Goal: Task Accomplishment & Management: Manage account settings

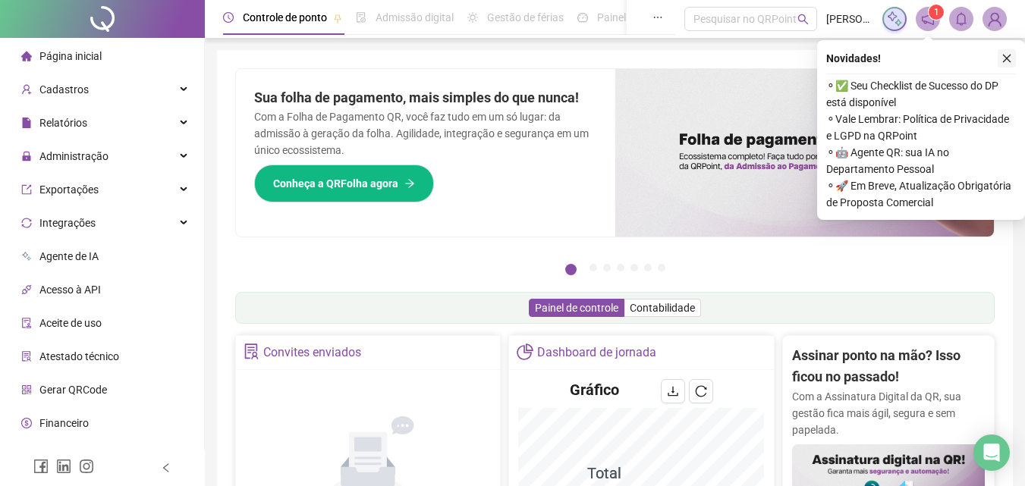
click at [1002, 54] on icon "close" at bounding box center [1007, 58] width 11 height 11
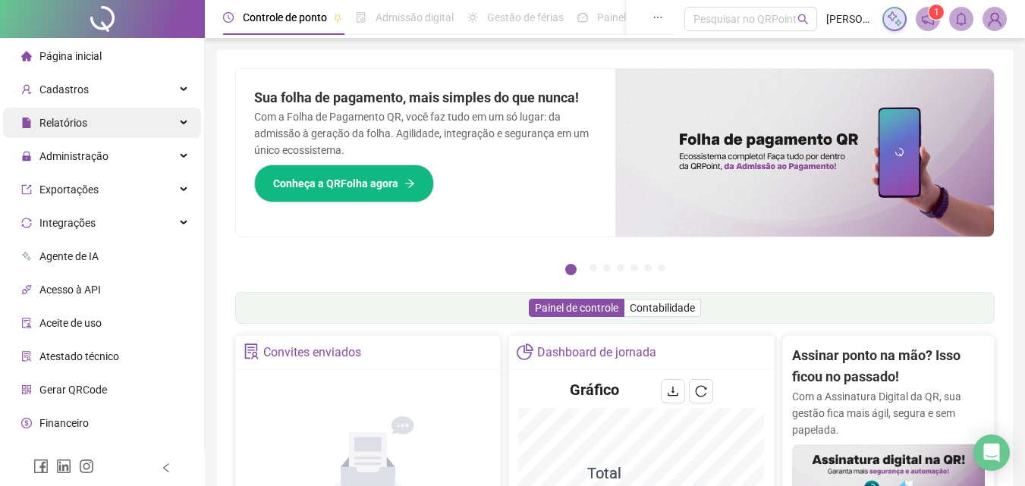
click at [74, 120] on span "Relatórios" at bounding box center [63, 123] width 48 height 12
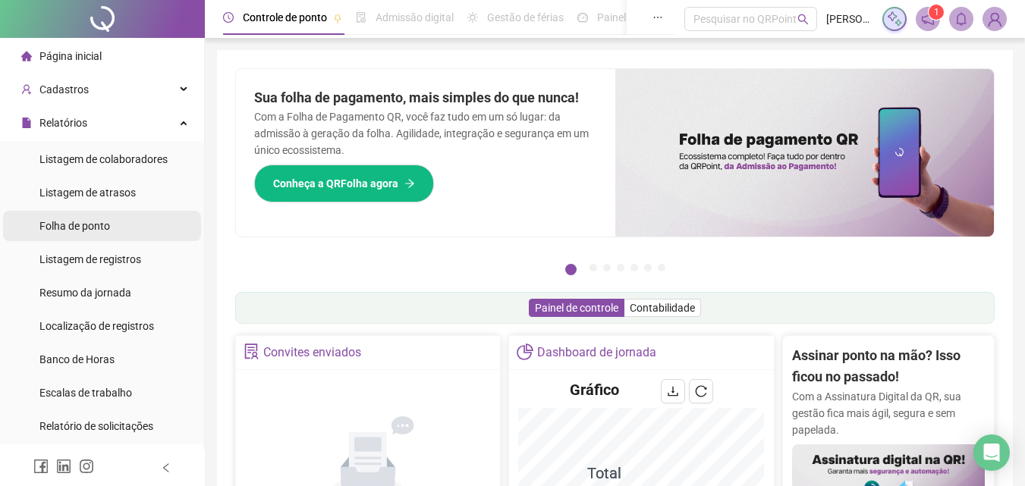
click at [69, 235] on div "Folha de ponto" at bounding box center [74, 226] width 71 height 30
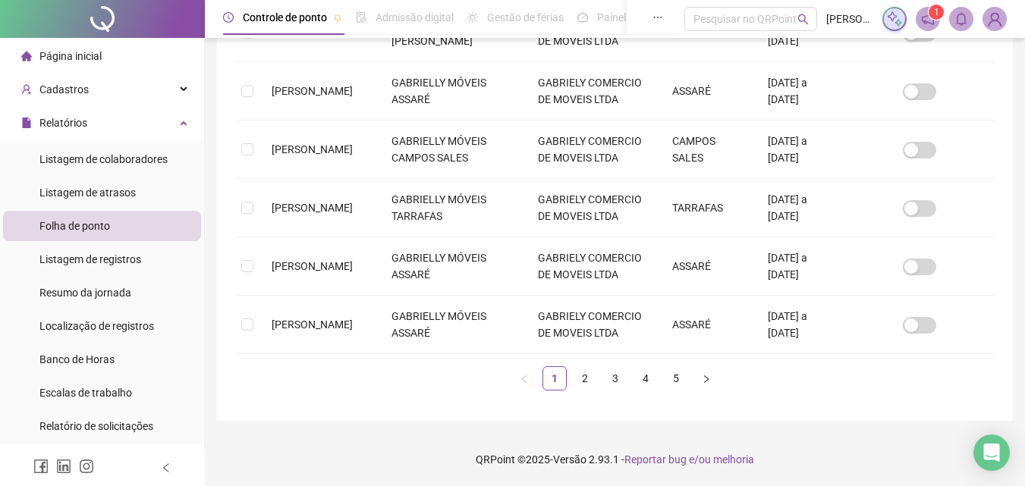
scroll to position [737, 0]
click at [647, 379] on link "4" at bounding box center [645, 378] width 23 height 23
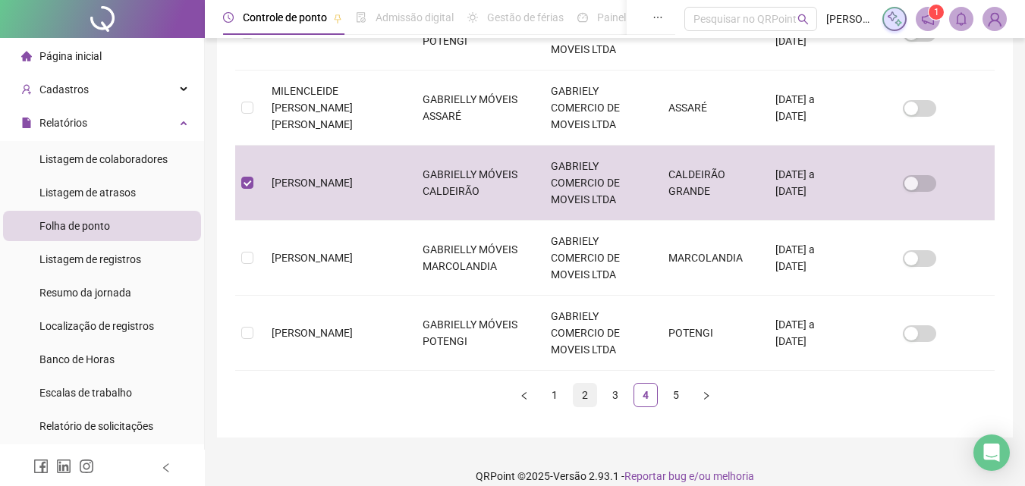
click at [583, 384] on link "2" at bounding box center [585, 395] width 23 height 23
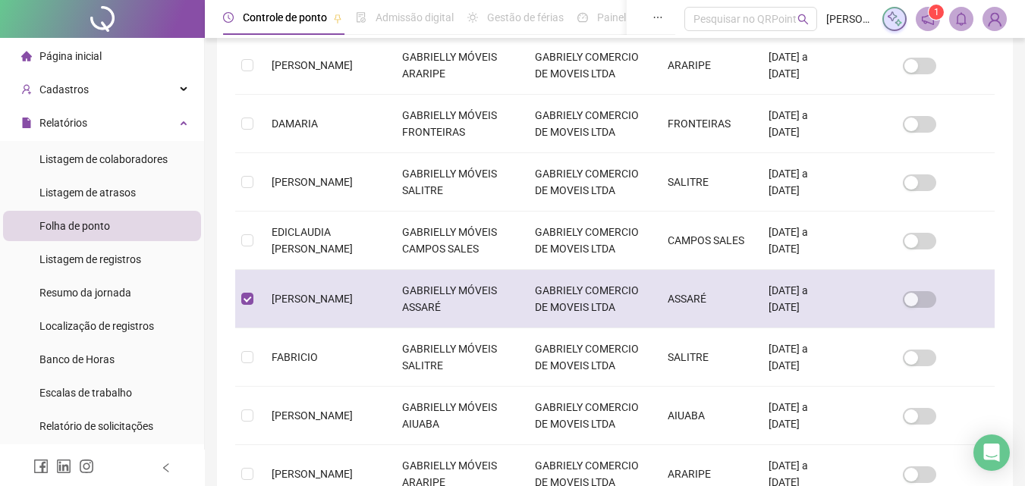
scroll to position [68, 0]
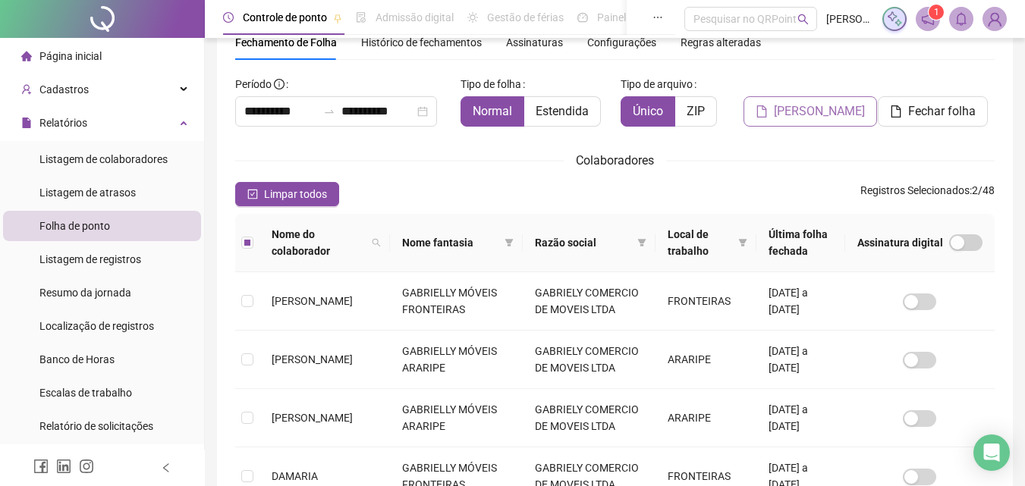
click at [814, 120] on span "[PERSON_NAME]" at bounding box center [819, 111] width 91 height 18
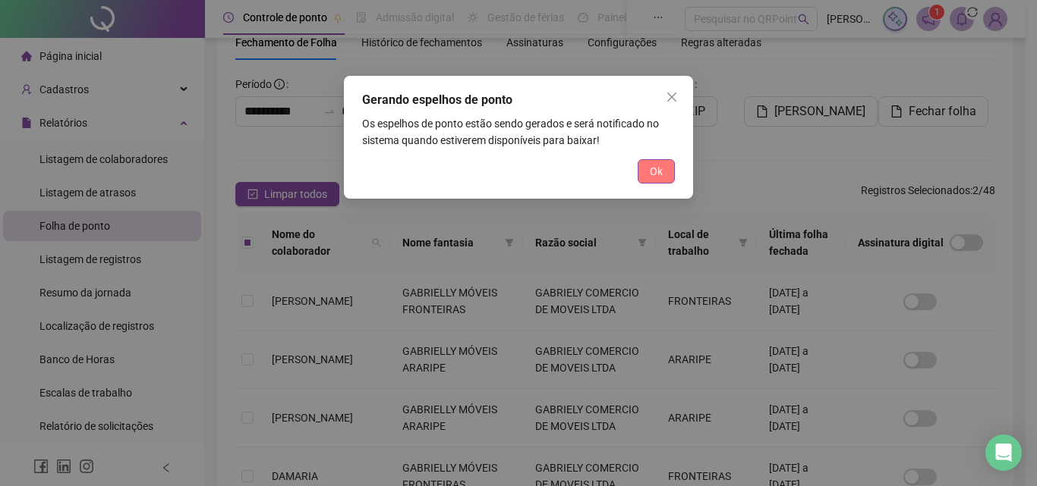
click at [662, 162] on button "Ok" at bounding box center [655, 171] width 37 height 24
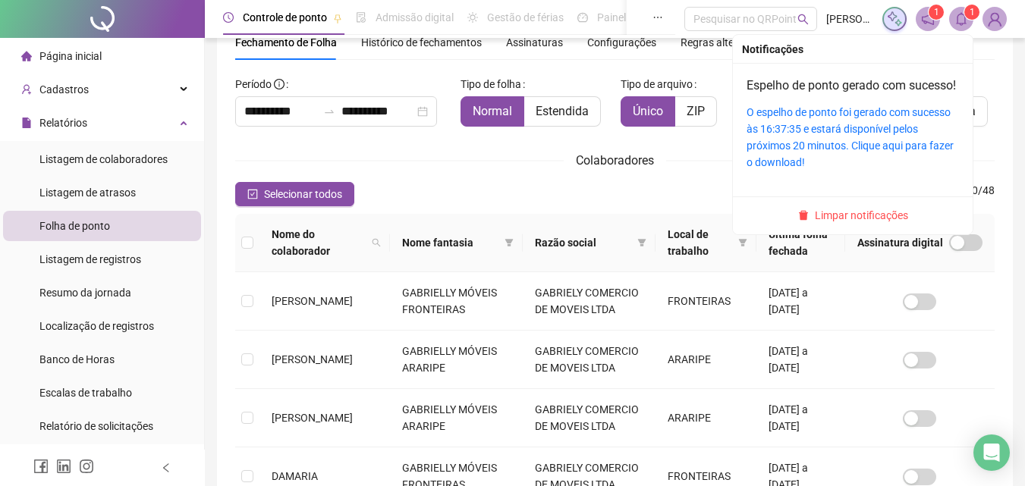
click at [968, 11] on sup "1" at bounding box center [972, 12] width 15 height 15
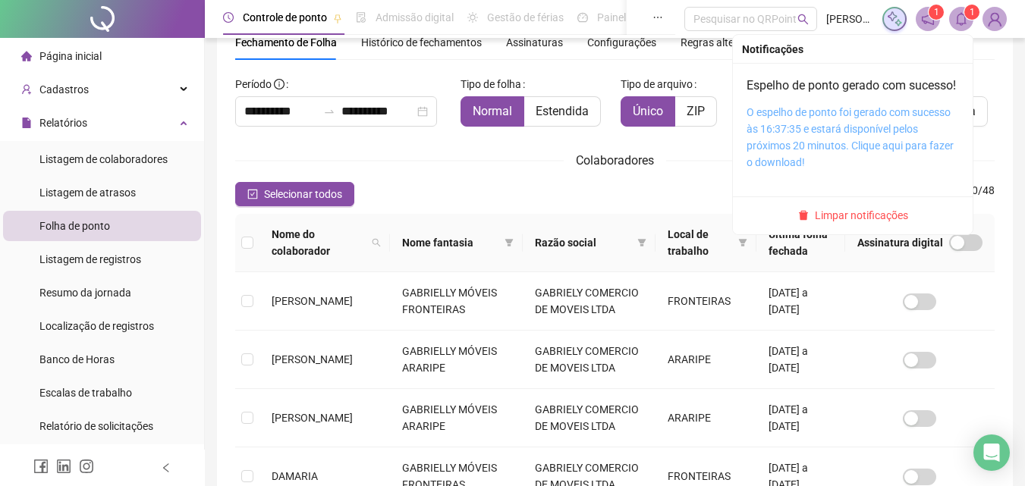
click at [881, 165] on link "O espelho de ponto foi gerado com sucesso às 16:37:35 e estará disponível pelos…" at bounding box center [850, 137] width 207 height 62
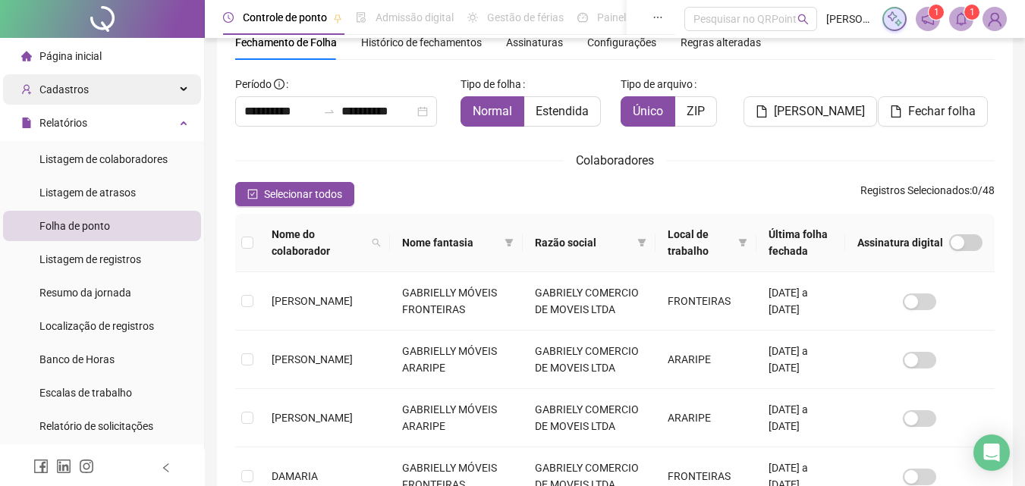
click at [118, 82] on div "Cadastros" at bounding box center [102, 89] width 198 height 30
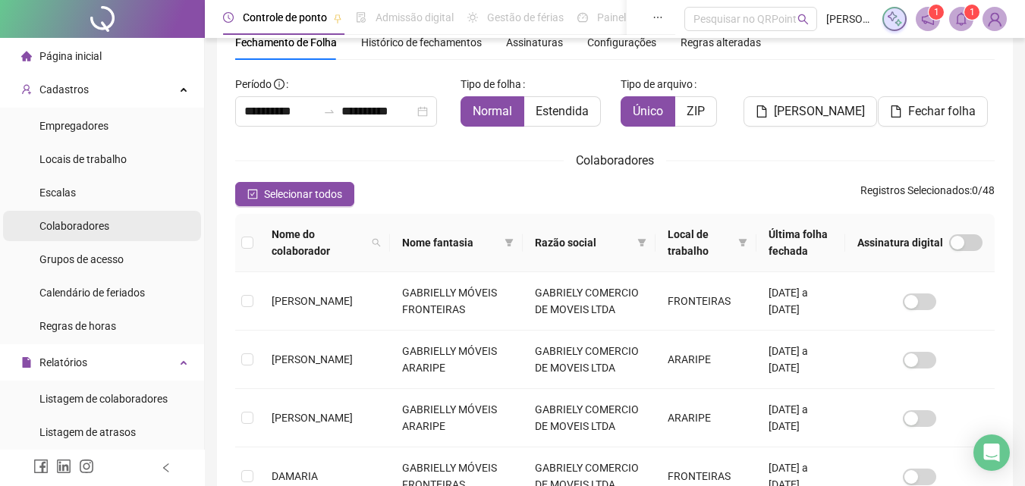
click at [137, 232] on li "Colaboradores" at bounding box center [102, 226] width 198 height 30
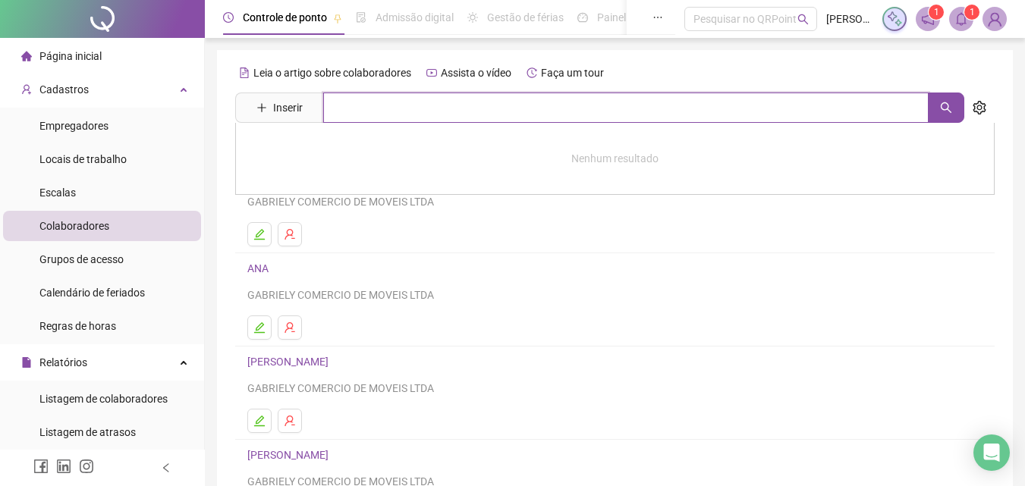
click at [398, 99] on input "text" at bounding box center [626, 108] width 606 height 30
type input "******"
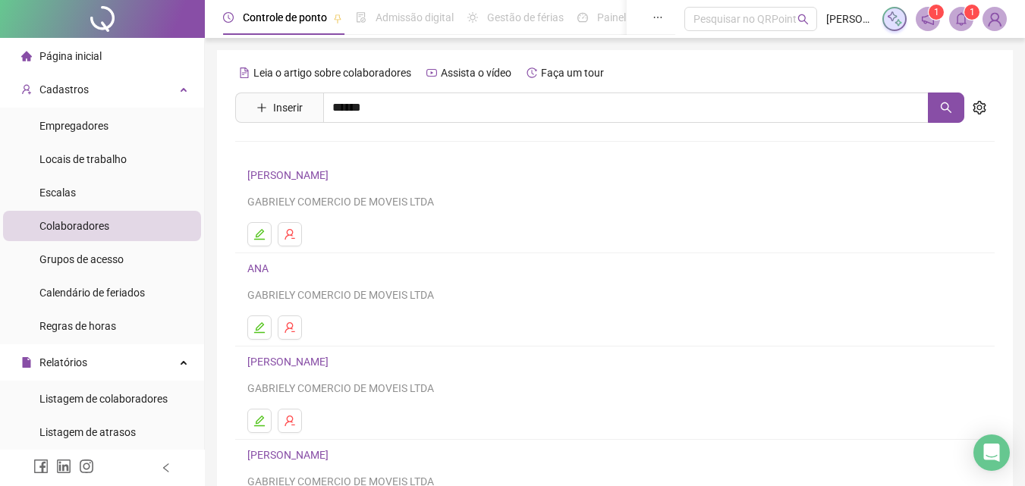
click at [329, 151] on link "[PERSON_NAME]" at bounding box center [303, 152] width 81 height 12
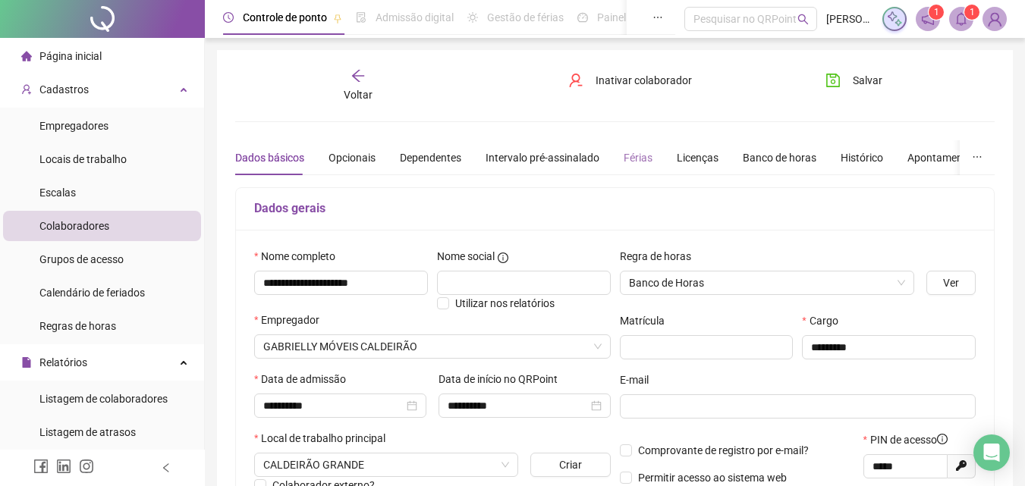
click at [624, 168] on div "Férias" at bounding box center [638, 157] width 29 height 35
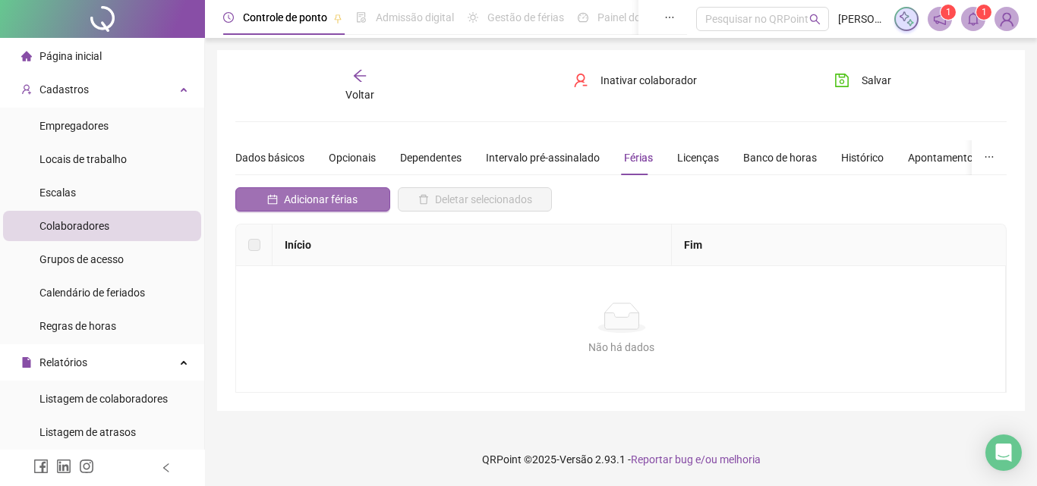
click at [337, 192] on span "Adicionar férias" at bounding box center [321, 199] width 74 height 17
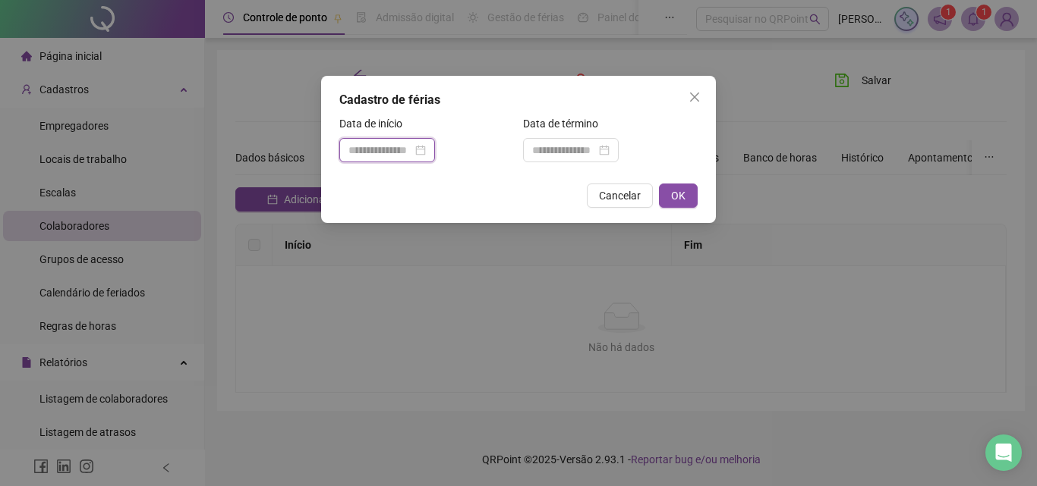
click at [382, 150] on input at bounding box center [380, 150] width 64 height 17
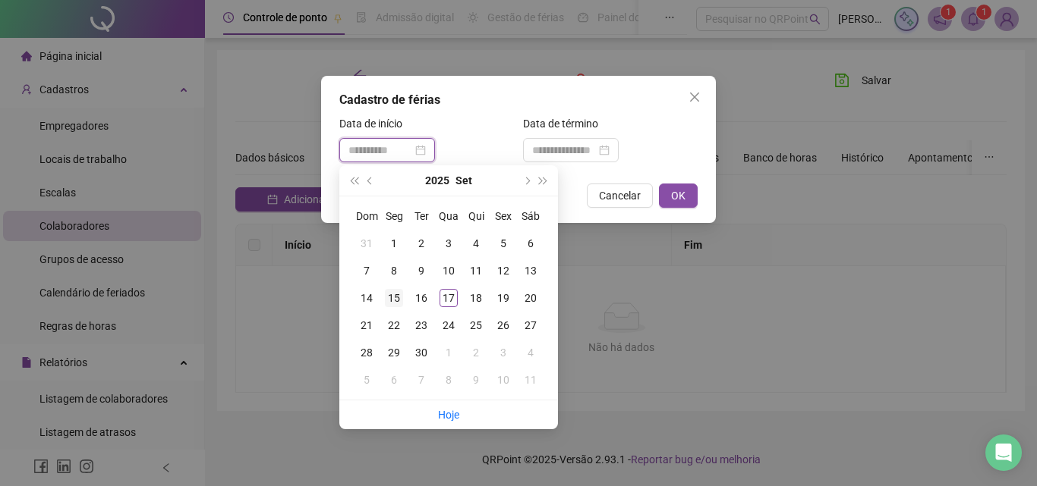
type input "**********"
click at [393, 298] on div "15" at bounding box center [394, 298] width 18 height 18
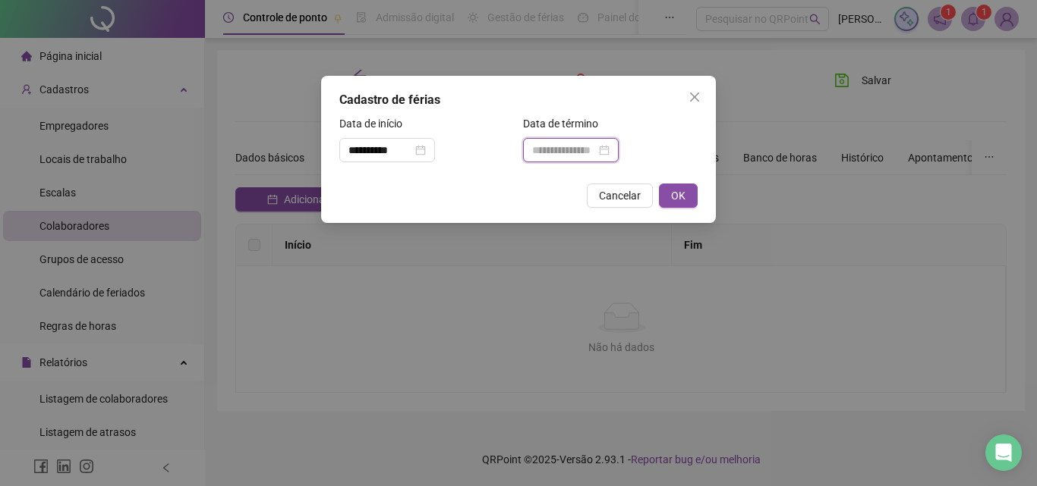
click at [557, 155] on input at bounding box center [564, 150] width 64 height 17
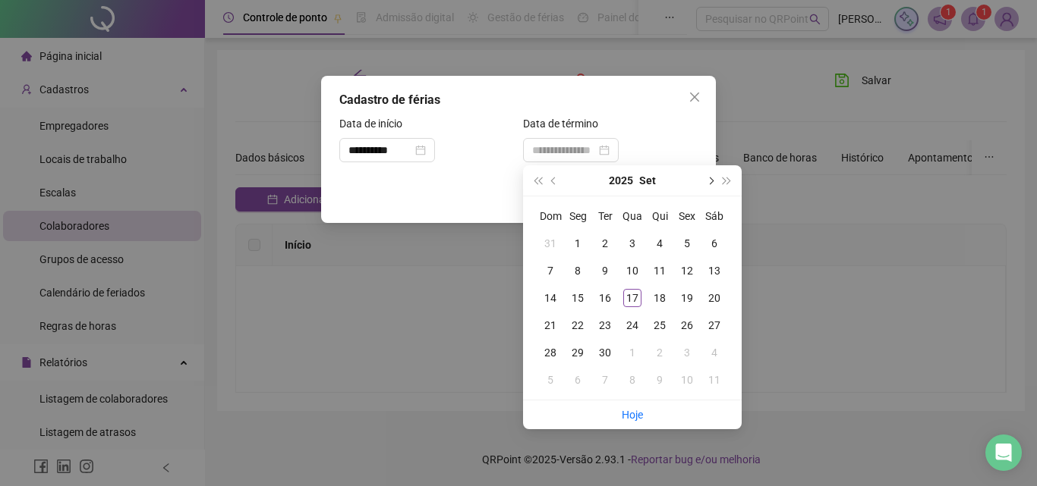
click at [707, 180] on span "next-year" at bounding box center [710, 181] width 8 height 8
type input "**********"
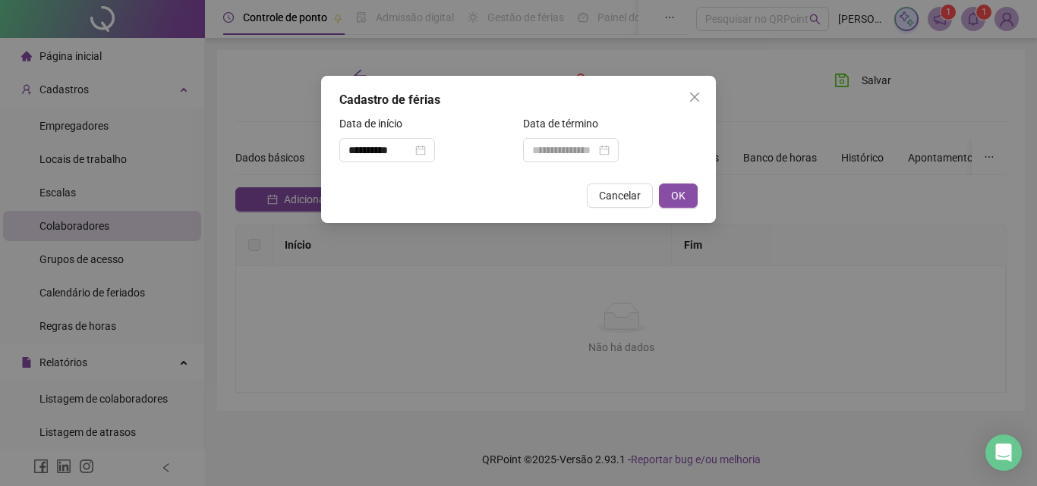
click at [804, 256] on div "**********" at bounding box center [518, 243] width 1037 height 486
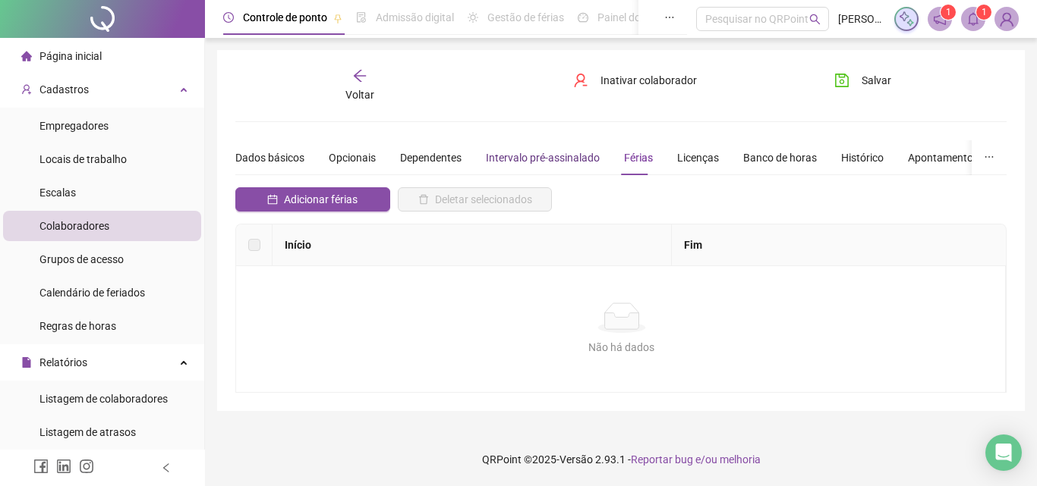
click at [516, 160] on div "Intervalo pré-assinalado" at bounding box center [543, 158] width 114 height 17
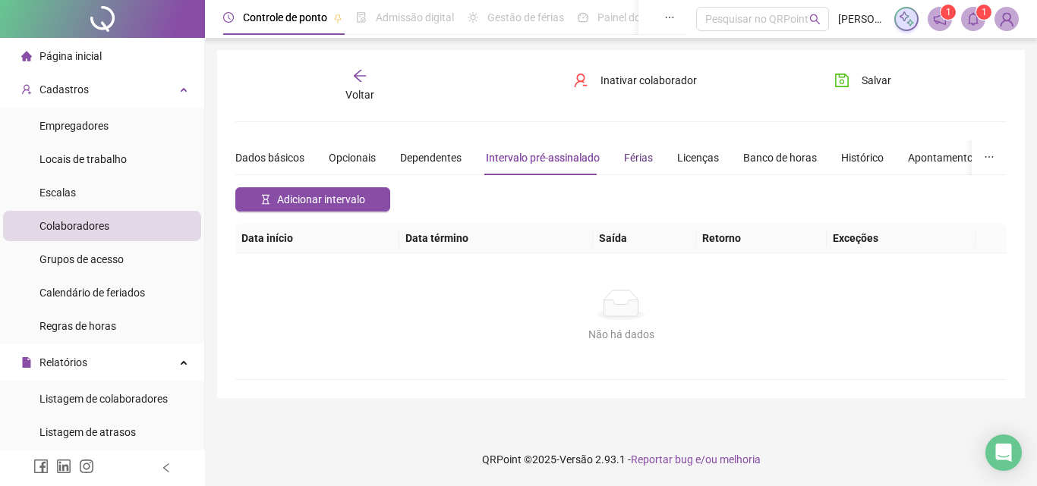
click at [636, 151] on div "Férias" at bounding box center [638, 158] width 29 height 17
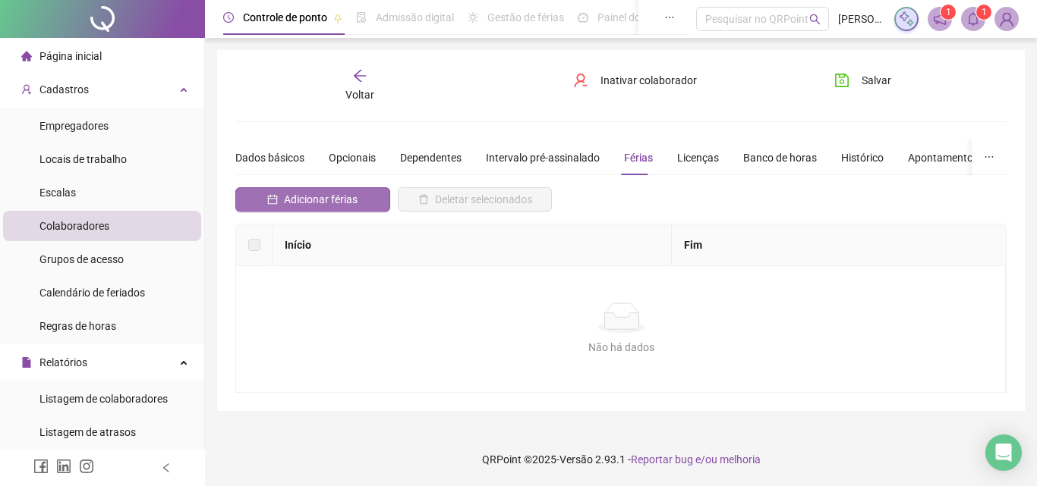
click at [316, 198] on span "Adicionar férias" at bounding box center [321, 199] width 74 height 17
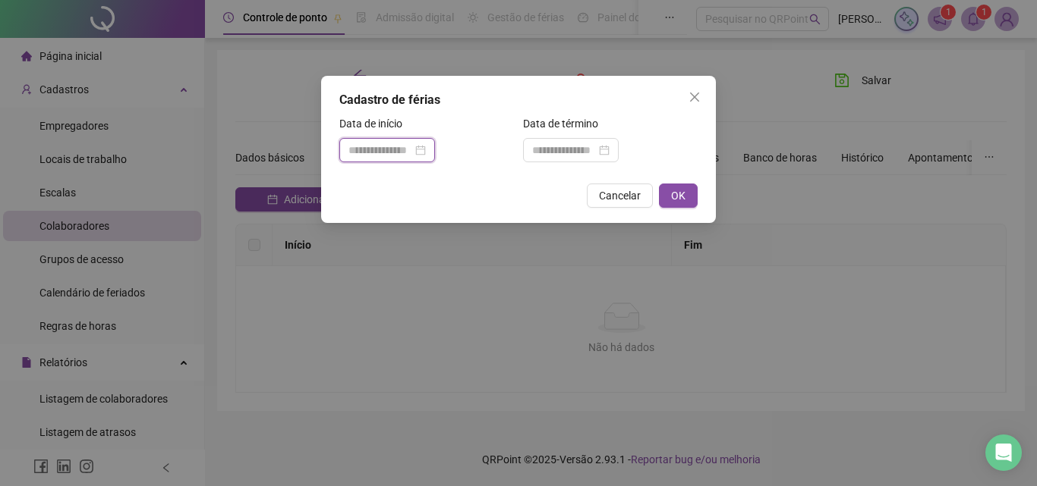
click at [408, 145] on input at bounding box center [380, 150] width 64 height 17
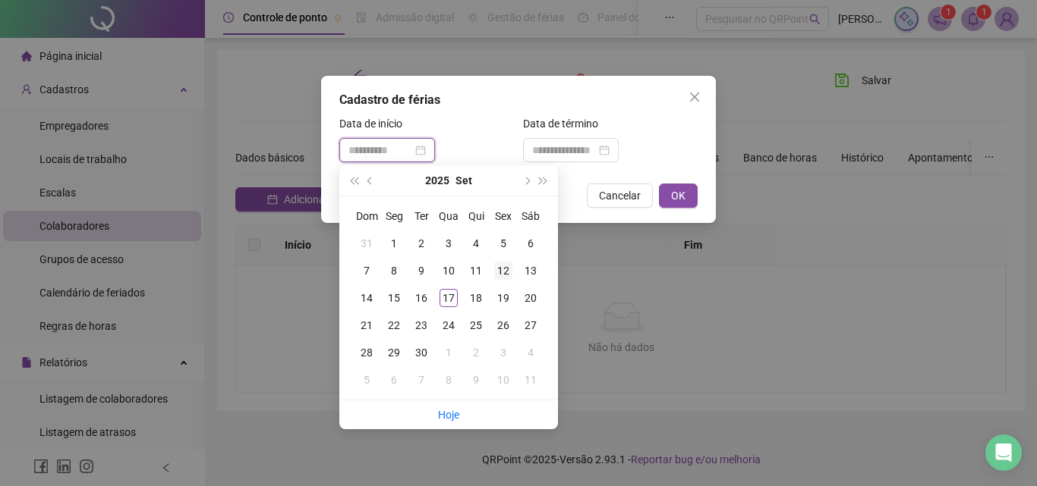
type input "**********"
click at [504, 274] on div "12" at bounding box center [503, 271] width 18 height 18
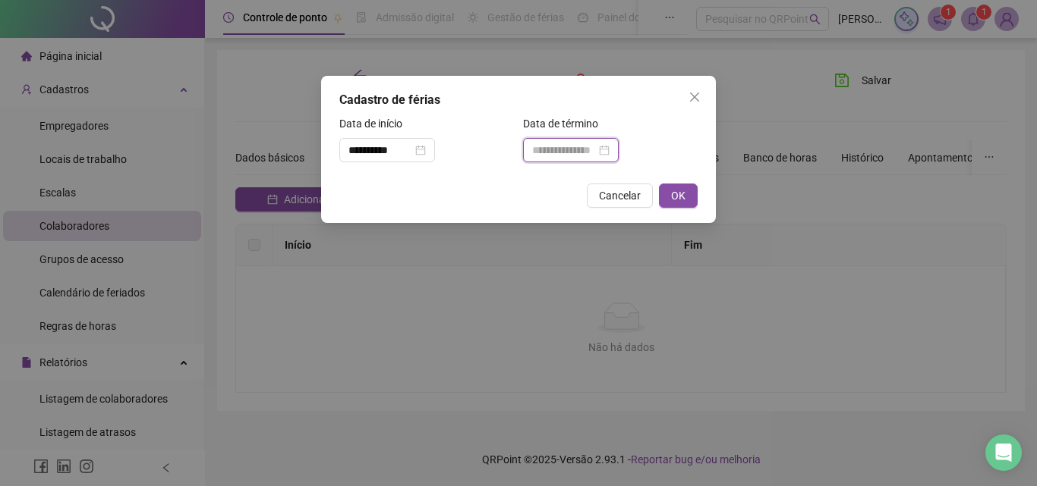
click at [587, 153] on input at bounding box center [564, 150] width 64 height 17
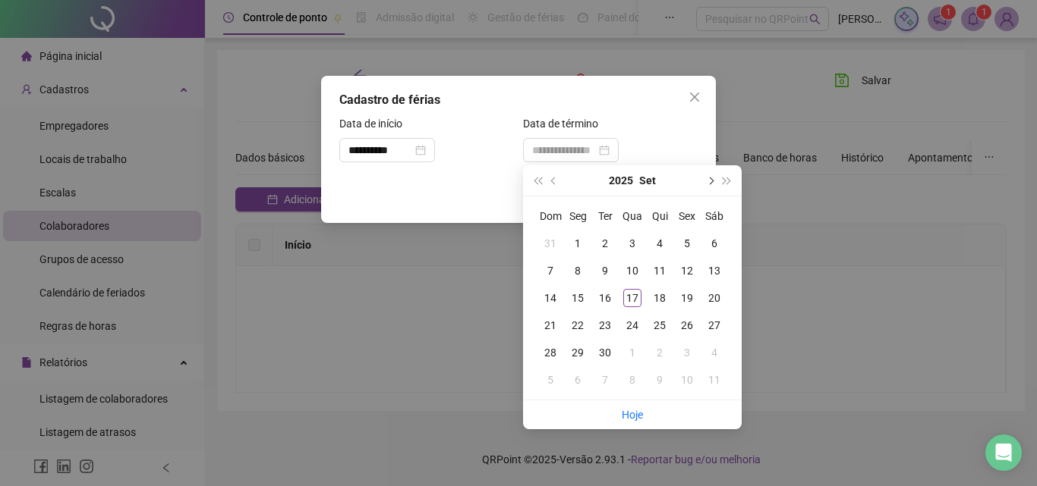
click at [707, 186] on button "next-year" at bounding box center [709, 180] width 17 height 30
click at [710, 184] on span "next-year" at bounding box center [710, 181] width 8 height 8
click at [708, 178] on button "next-year" at bounding box center [709, 180] width 17 height 30
click at [706, 180] on button "next-year" at bounding box center [709, 180] width 17 height 30
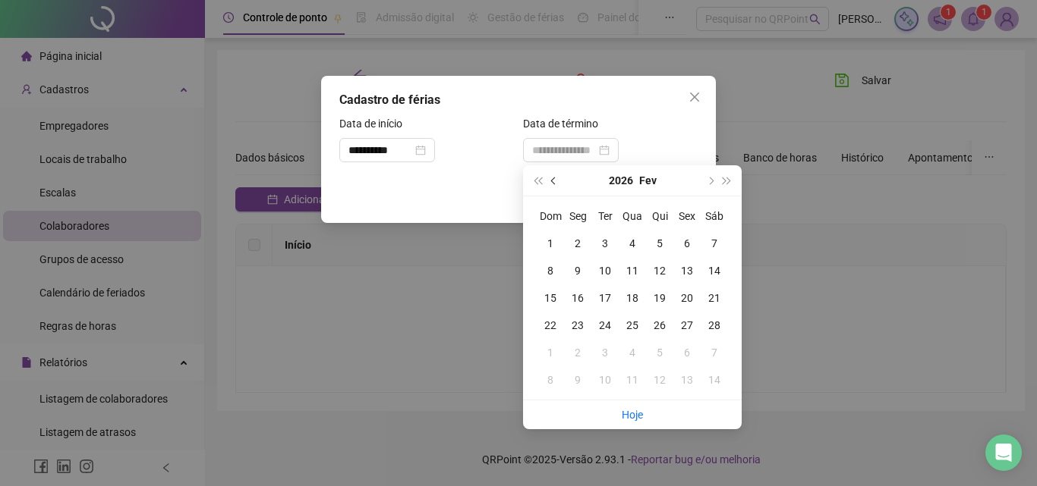
click at [554, 181] on span "prev-year" at bounding box center [555, 181] width 8 height 8
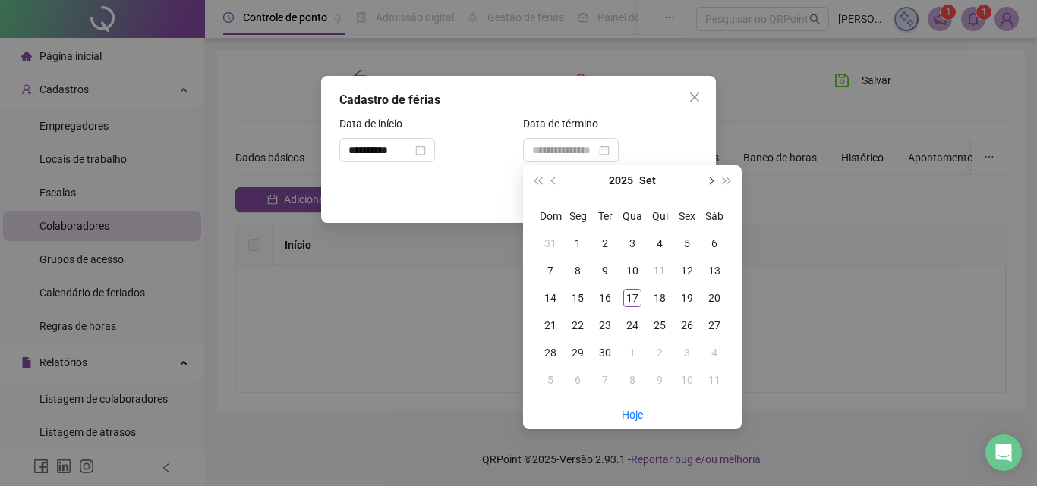
click at [705, 180] on button "next-year" at bounding box center [709, 180] width 17 height 30
type input "**********"
click at [551, 299] on div "12" at bounding box center [550, 298] width 18 height 18
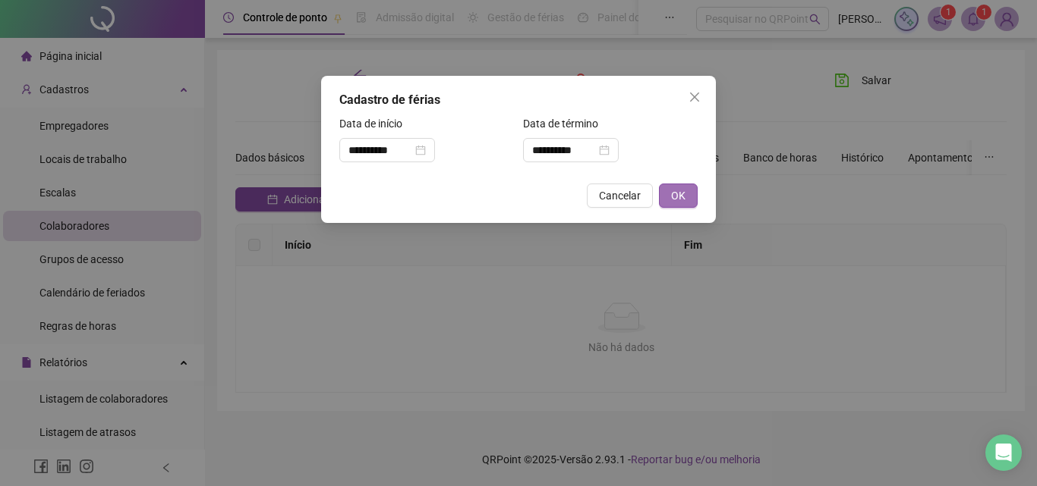
click at [680, 199] on span "OK" at bounding box center [678, 195] width 14 height 17
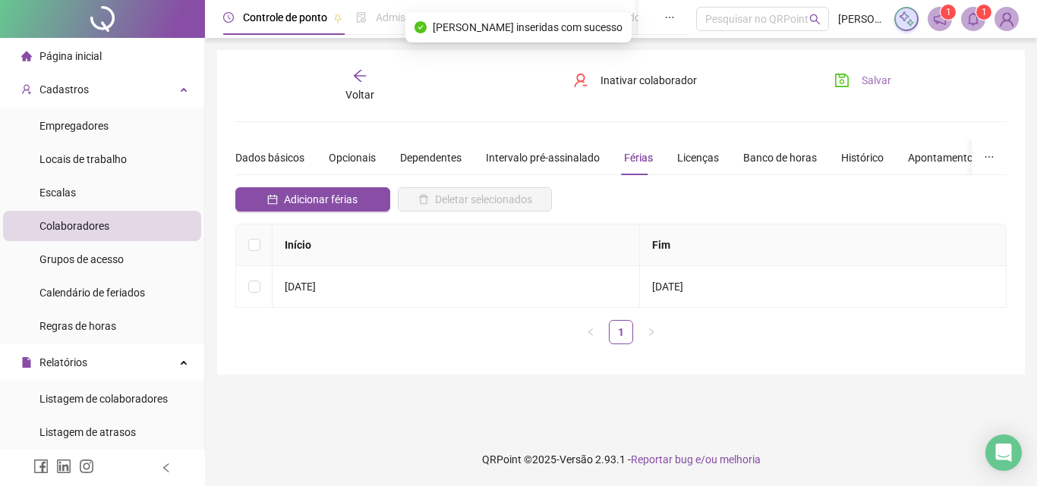
click at [841, 71] on button "Salvar" at bounding box center [863, 80] width 80 height 24
click at [361, 72] on icon "arrow-left" at bounding box center [359, 75] width 15 height 15
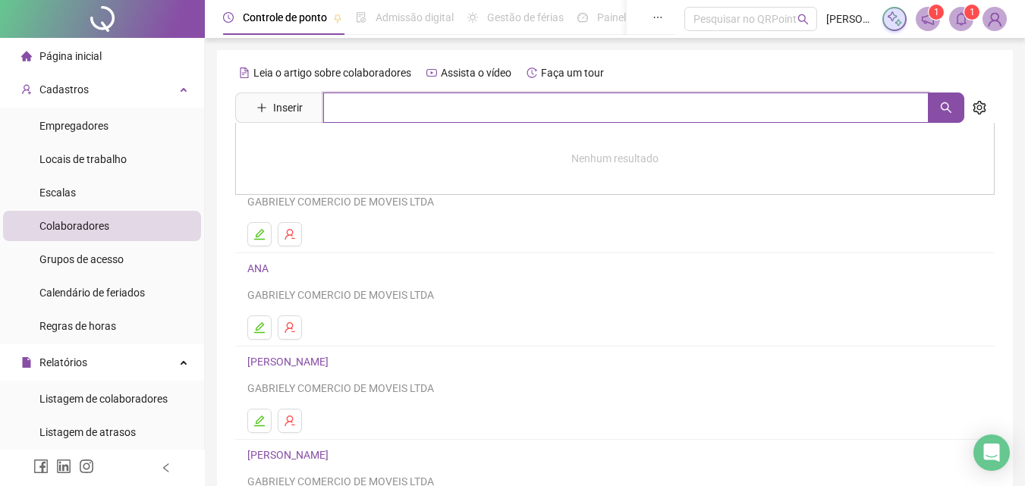
click at [432, 121] on input "text" at bounding box center [626, 108] width 606 height 30
type input "*****"
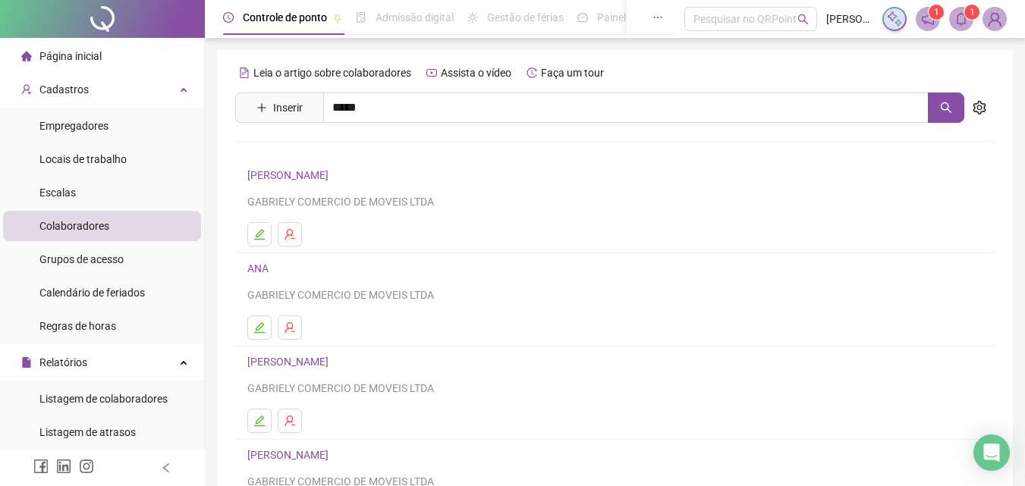
drag, startPoint x: 393, startPoint y: 146, endPoint x: 380, endPoint y: 149, distance: 13.1
click at [380, 149] on div "Leia o artigo sobre colaboradores Assista o vídeo Faça um tour Inserir ***** [P…" at bounding box center [615, 356] width 760 height 590
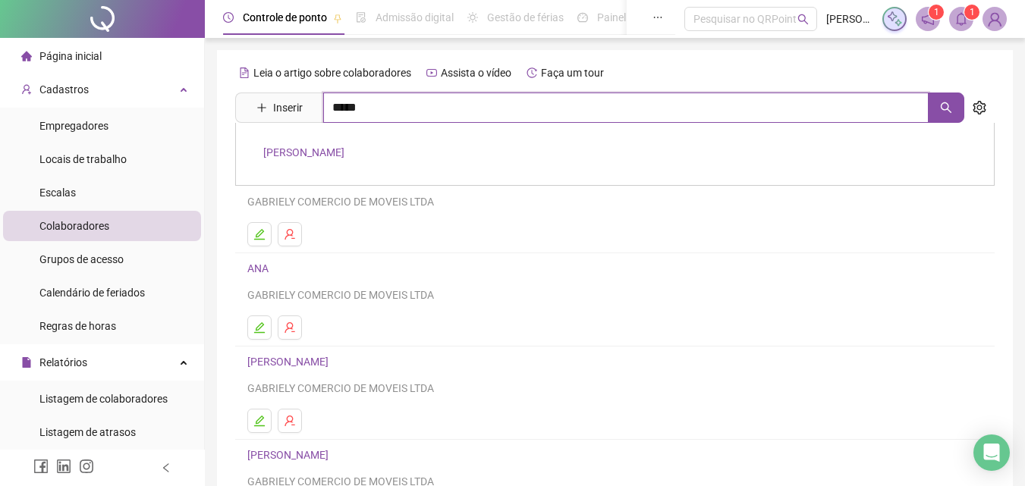
click at [401, 112] on input "*****" at bounding box center [626, 108] width 606 height 30
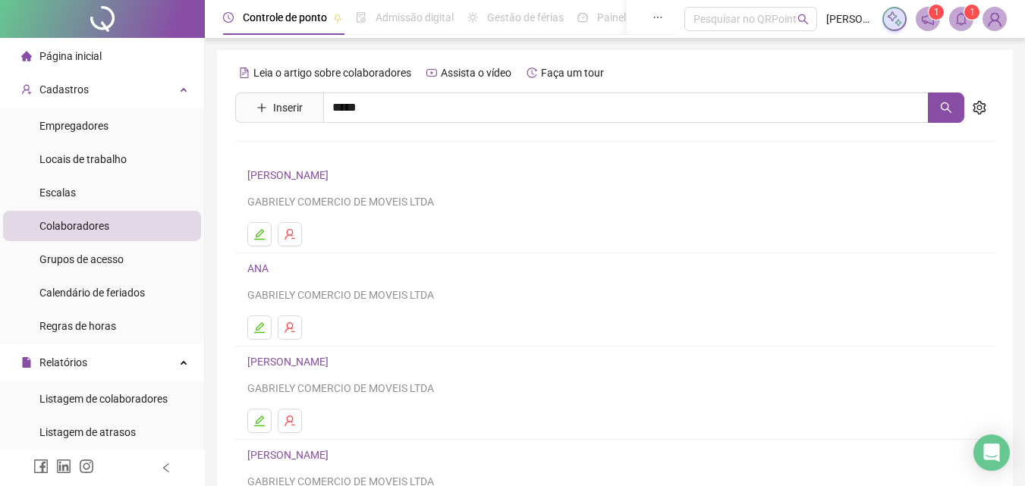
click at [345, 156] on link "[PERSON_NAME]" at bounding box center [303, 152] width 81 height 12
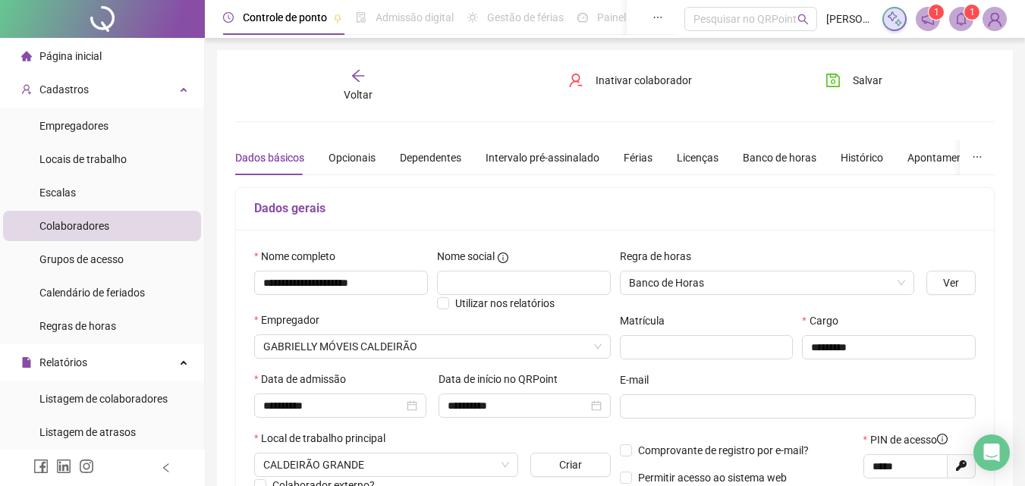
click at [616, 159] on div "Dados básicos Opcionais Dependentes Intervalo pré-assinalado Férias Licenças Ba…" at bounding box center [688, 157] width 907 height 35
click at [624, 157] on div "Férias" at bounding box center [638, 158] width 29 height 17
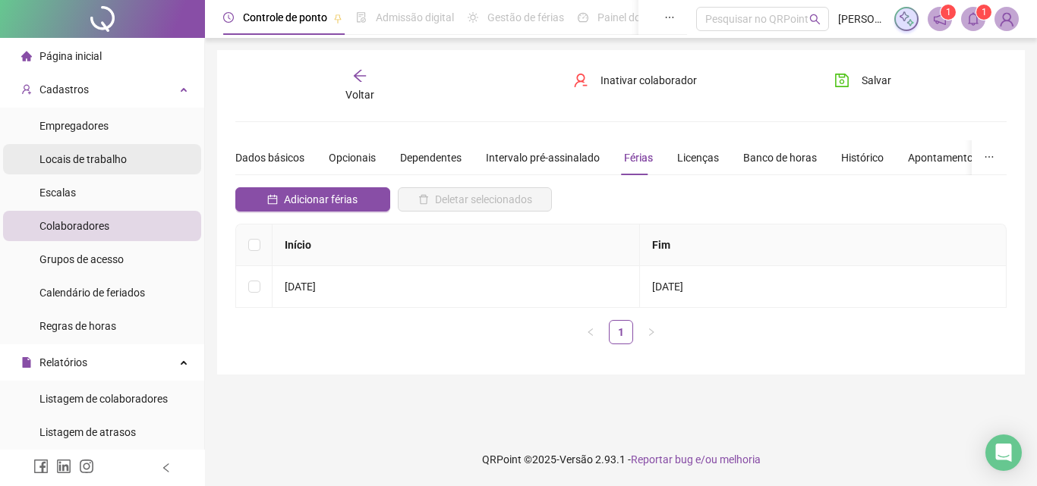
click at [92, 146] on div "Locais de trabalho" at bounding box center [82, 159] width 87 height 30
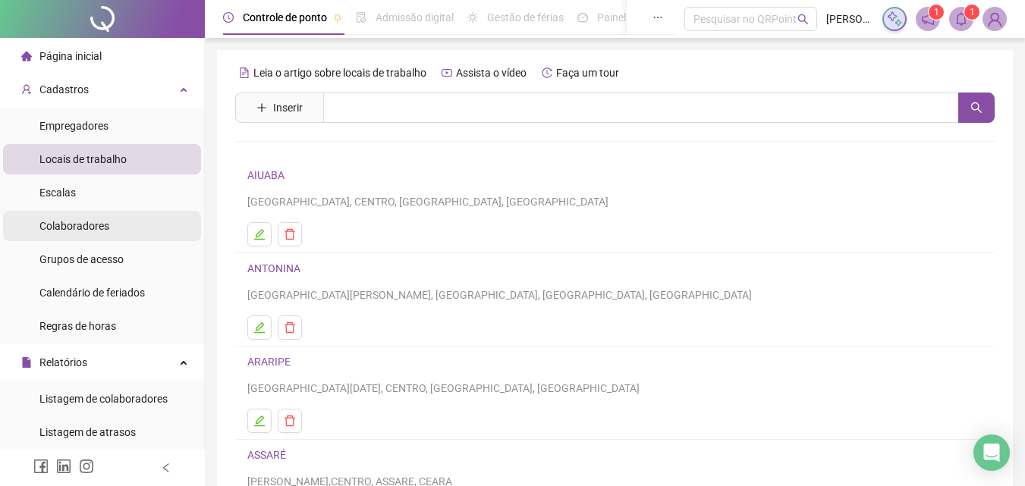
click at [107, 225] on span "Colaboradores" at bounding box center [74, 226] width 70 height 12
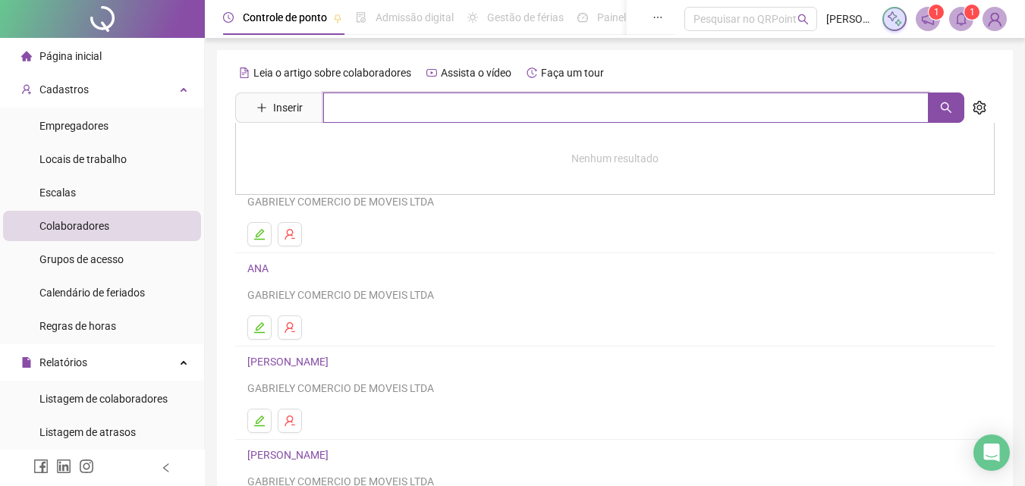
click at [345, 108] on input "text" at bounding box center [626, 108] width 606 height 30
type input "**"
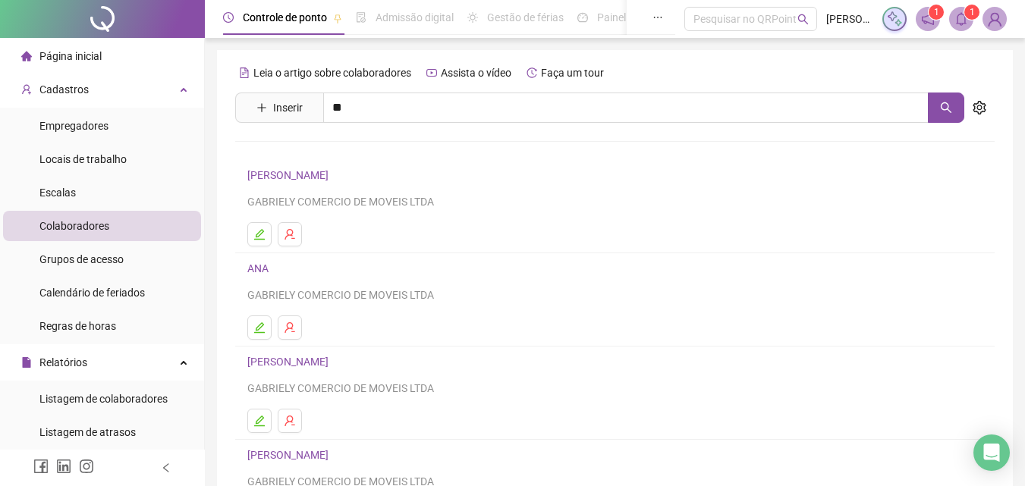
click at [326, 216] on link "[PERSON_NAME]" at bounding box center [303, 218] width 81 height 12
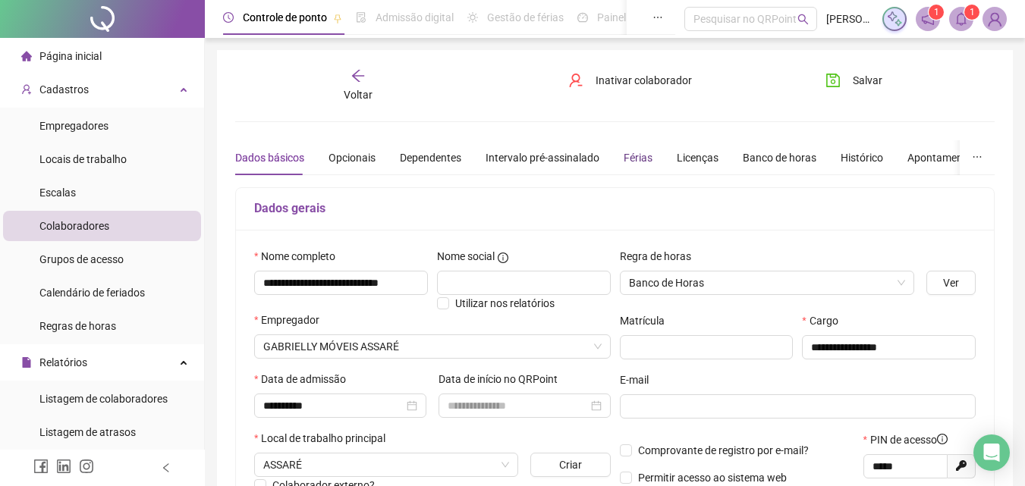
click at [640, 158] on div "Férias" at bounding box center [638, 158] width 29 height 17
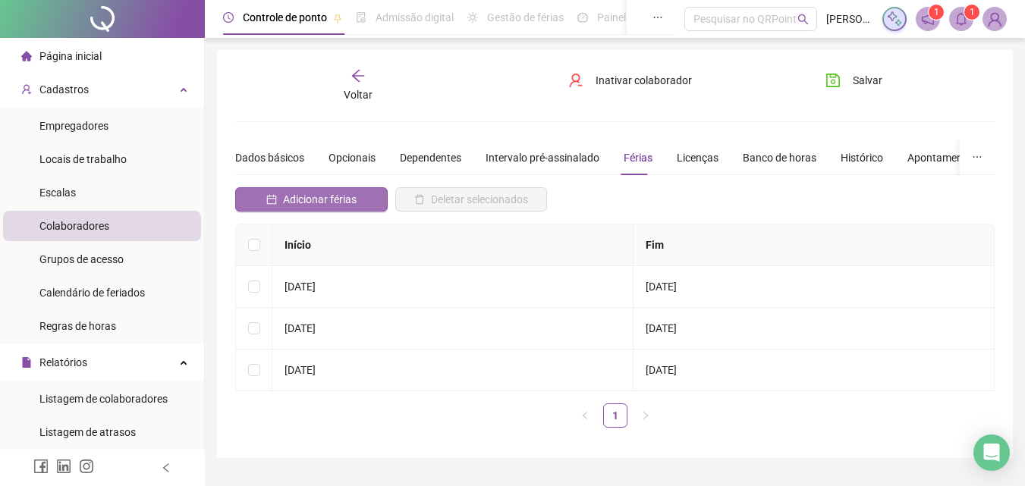
click at [351, 192] on span "Adicionar férias" at bounding box center [320, 199] width 74 height 17
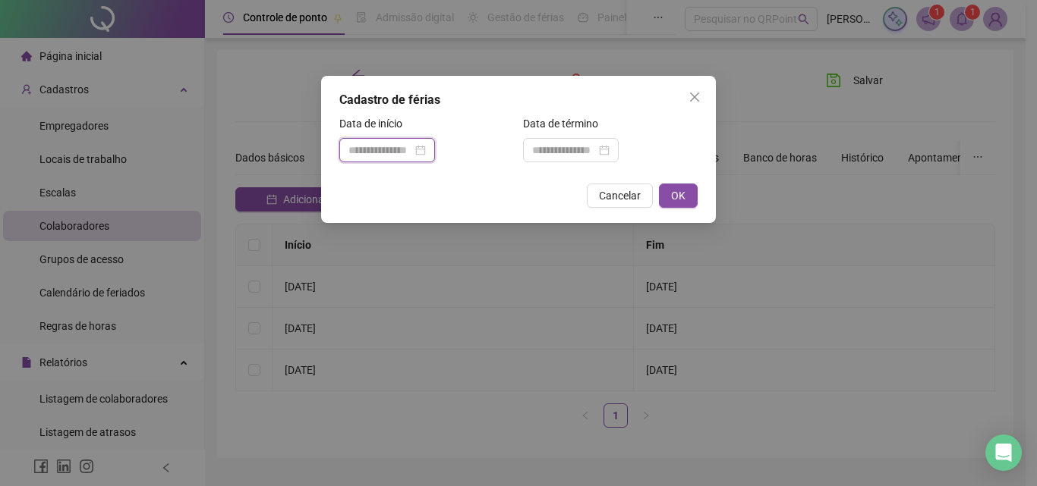
click at [390, 156] on input at bounding box center [380, 150] width 64 height 17
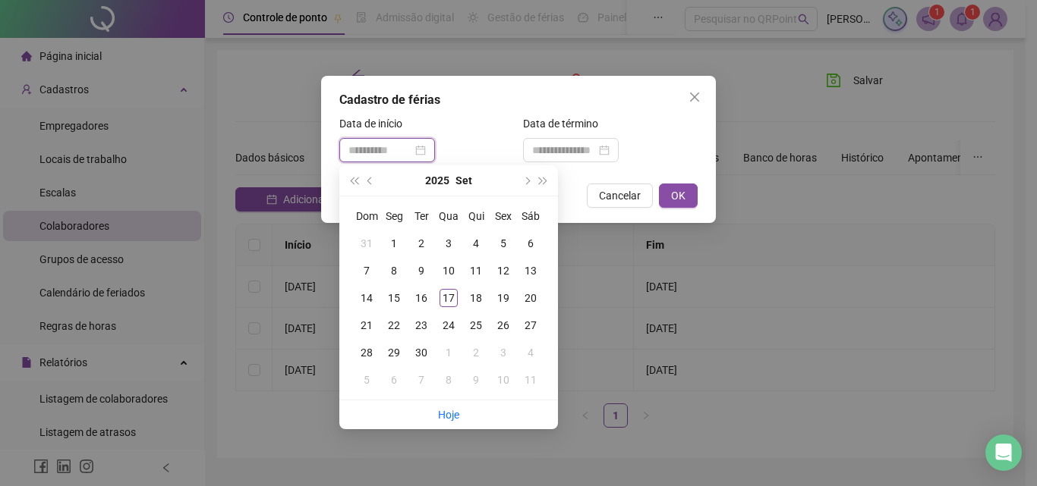
type input "**********"
click at [418, 265] on div "9" at bounding box center [421, 271] width 18 height 18
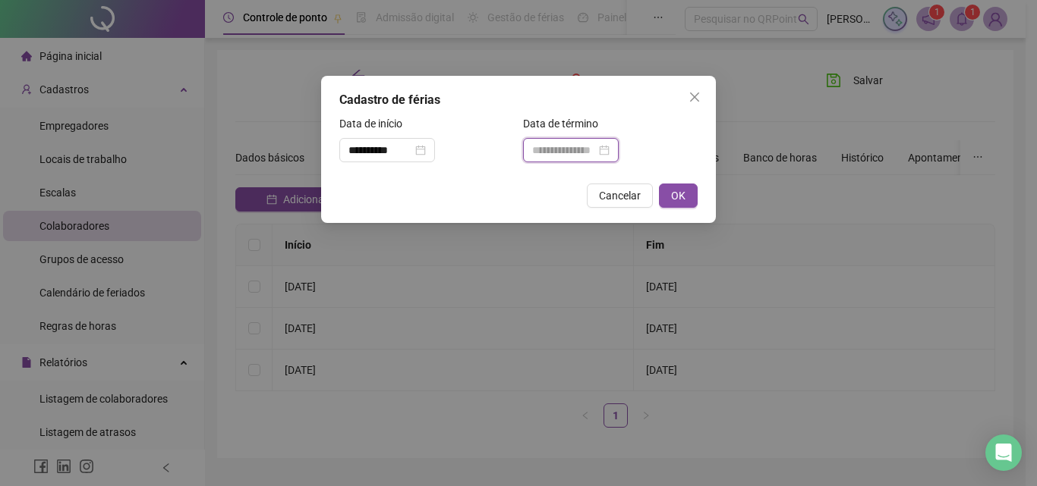
click at [560, 149] on input at bounding box center [564, 150] width 64 height 17
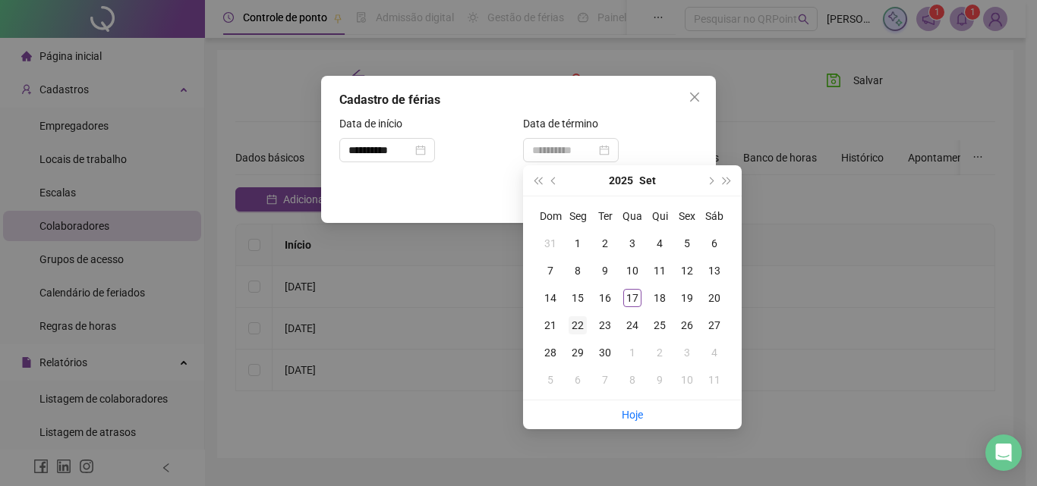
click at [584, 325] on div "22" at bounding box center [577, 325] width 18 height 18
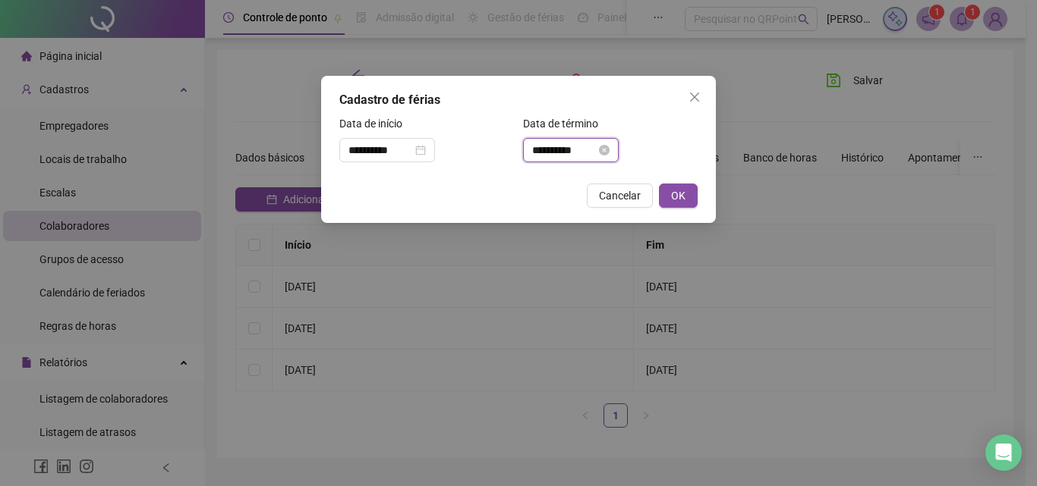
click at [594, 152] on input "**********" at bounding box center [564, 150] width 64 height 17
click at [594, 151] on input "**********" at bounding box center [564, 150] width 64 height 17
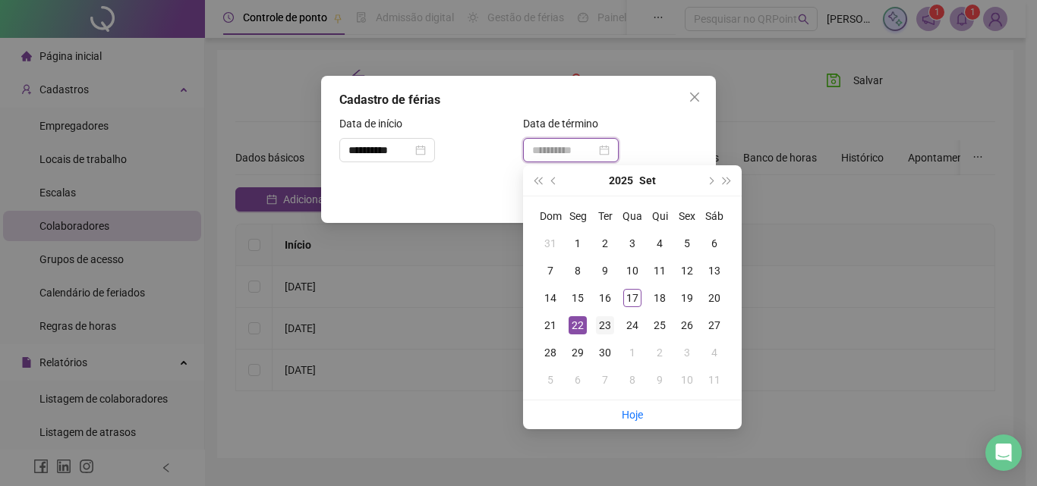
type input "**********"
click at [600, 325] on div "23" at bounding box center [605, 325] width 18 height 18
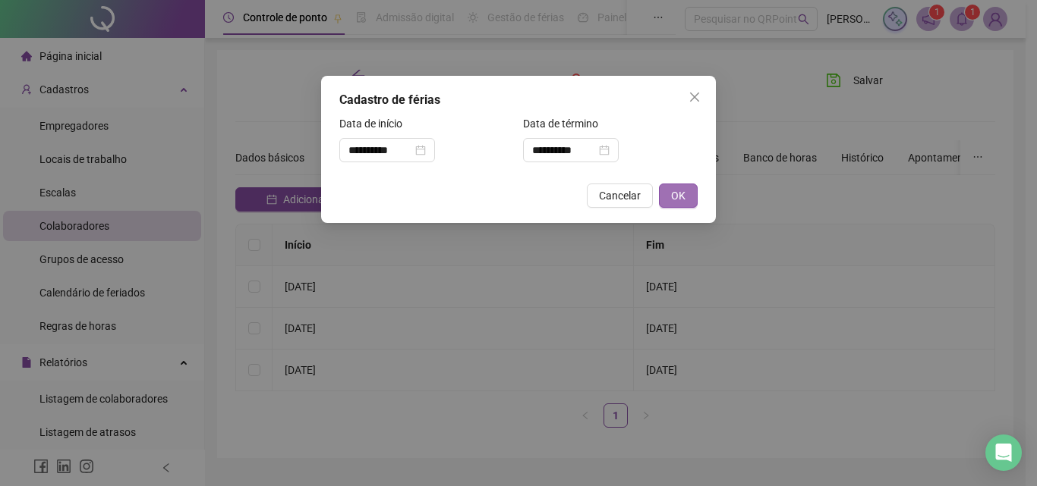
click at [678, 197] on span "OK" at bounding box center [678, 195] width 14 height 17
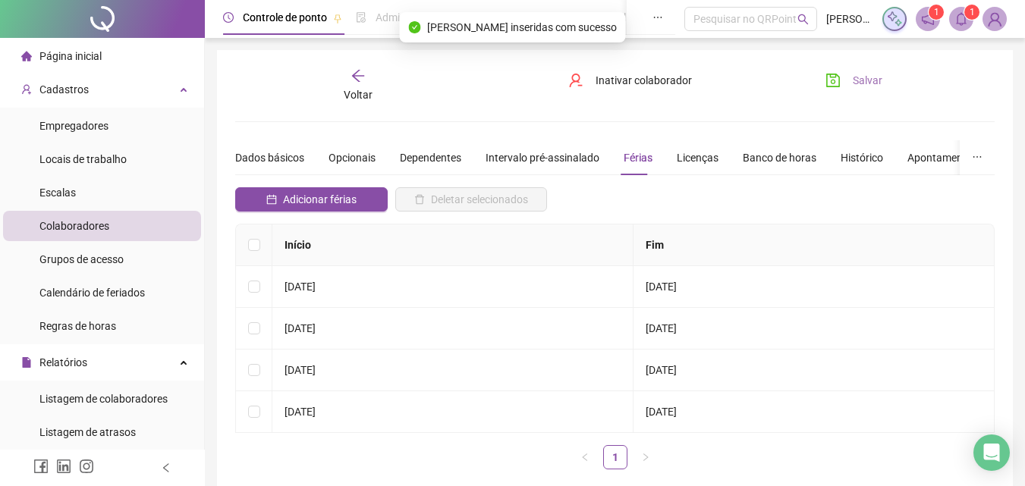
click at [857, 70] on button "Salvar" at bounding box center [854, 80] width 80 height 24
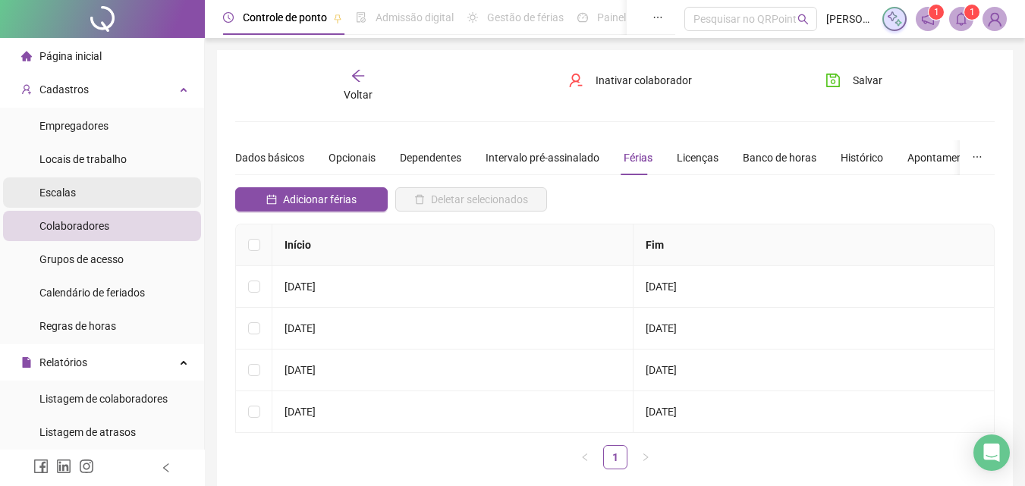
click at [155, 205] on li "Escalas" at bounding box center [102, 193] width 198 height 30
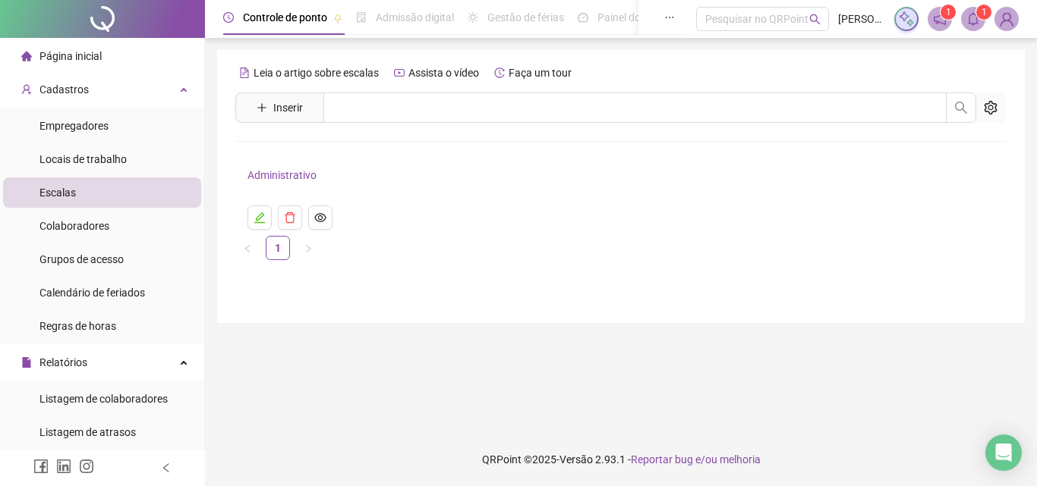
click at [155, 209] on ul "Empregadores Locais de trabalho Escalas Colaboradores Grupos de acesso Calendár…" at bounding box center [102, 226] width 204 height 237
click at [143, 222] on li "Colaboradores" at bounding box center [102, 226] width 198 height 30
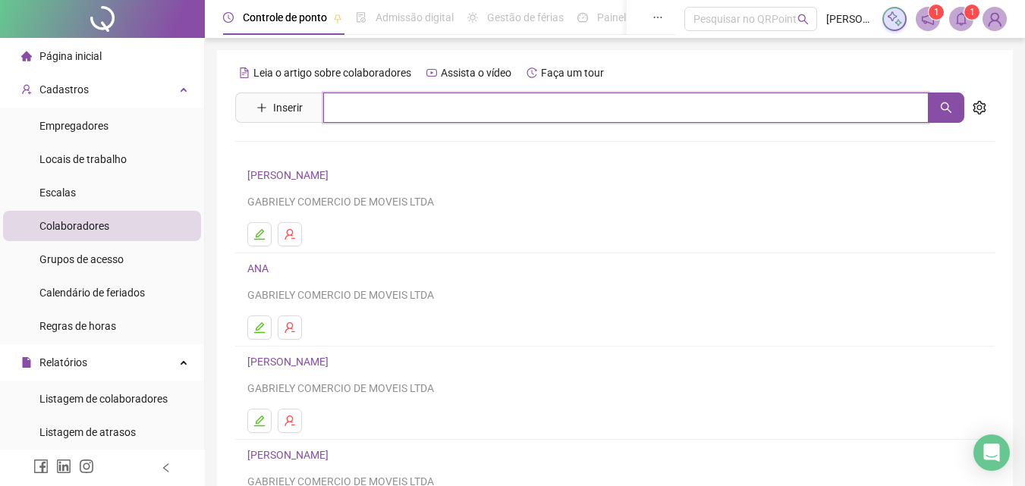
click at [543, 108] on input "text" at bounding box center [626, 108] width 606 height 30
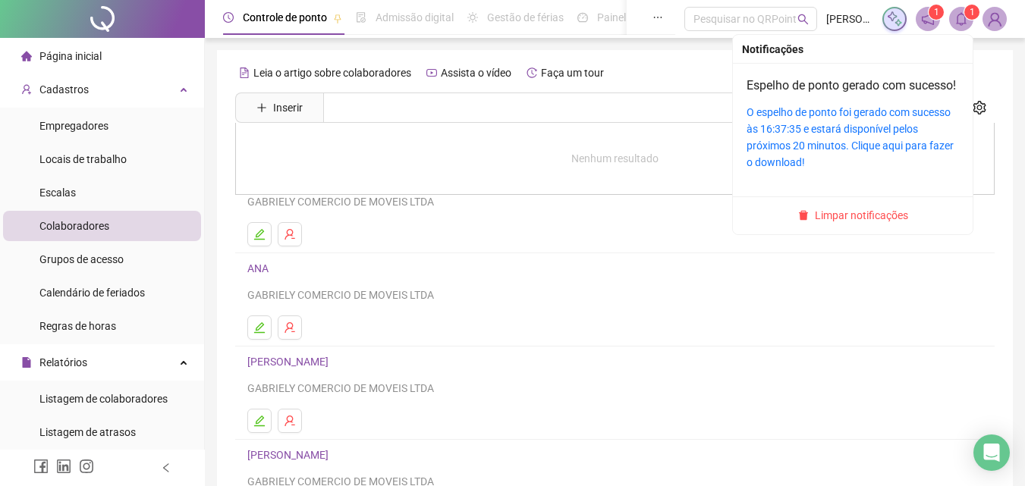
click at [973, 8] on span "1" at bounding box center [972, 12] width 5 height 11
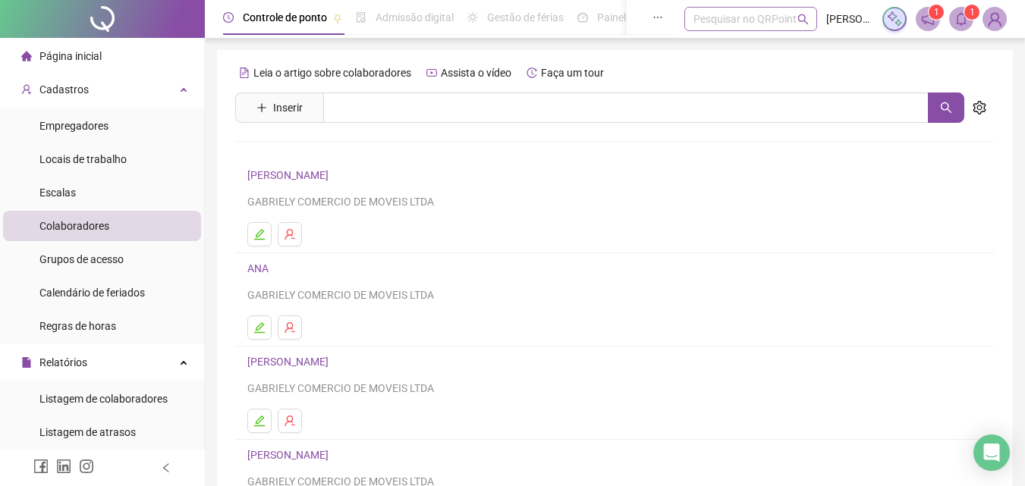
click at [685, 22] on div "Pesquisar no QRPoint" at bounding box center [751, 19] width 133 height 24
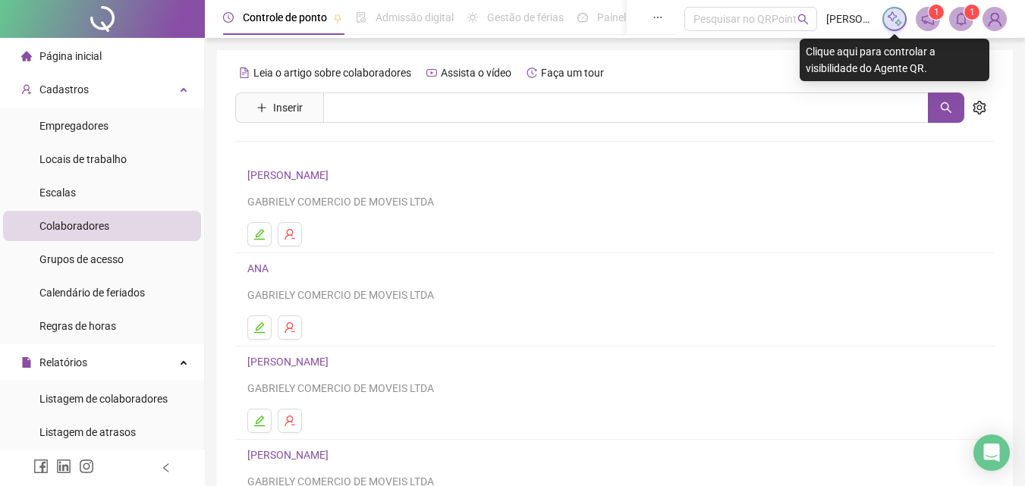
click at [894, 17] on img at bounding box center [894, 19] width 17 height 17
